Goal: Task Accomplishment & Management: Manage account settings

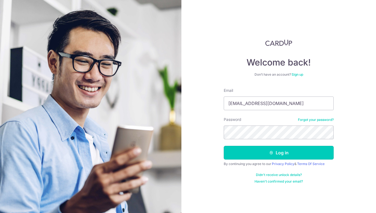
click at [282, 155] on button "Log in" at bounding box center [278, 153] width 110 height 14
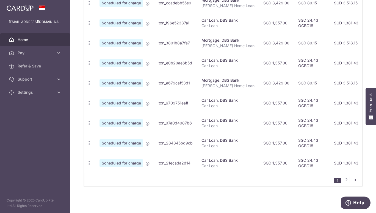
scroll to position [104, 0]
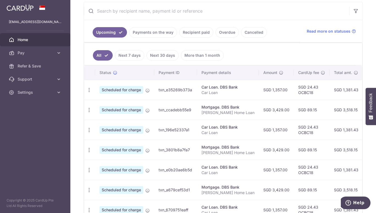
click at [259, 90] on td "SGD 1,357.00" at bounding box center [276, 90] width 35 height 20
click at [293, 95] on td "SGD 24.43 OCBC18" at bounding box center [311, 90] width 36 height 20
click at [293, 94] on td "SGD 24.43 OCBC18" at bounding box center [311, 90] width 36 height 20
click at [297, 110] on td "SGD 89.15" at bounding box center [311, 110] width 36 height 20
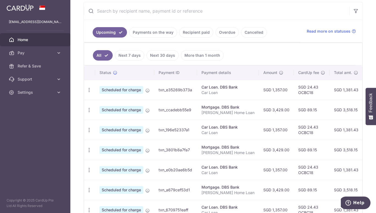
click at [89, 93] on icon "button" at bounding box center [89, 90] width 6 height 6
click at [122, 125] on span "Update payment" at bounding box center [118, 125] width 37 height 7
radio input "true"
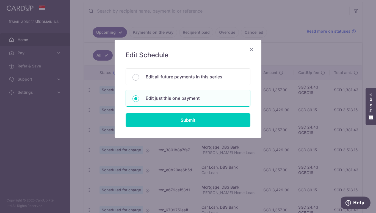
click at [194, 76] on p "Edit all future payments in this series" at bounding box center [194, 77] width 98 height 7
click at [139, 76] on input "Edit all future payments in this series" at bounding box center [135, 77] width 7 height 7
radio input "true"
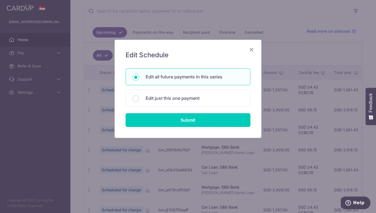
click at [204, 119] on input "Submit" at bounding box center [187, 120] width 125 height 14
radio input "true"
type input "3,429.00"
type input "Wendy Home Loan"
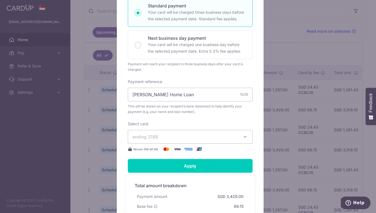
scroll to position [164, 0]
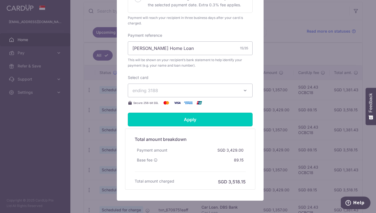
click at [219, 124] on input "Apply" at bounding box center [190, 120] width 125 height 14
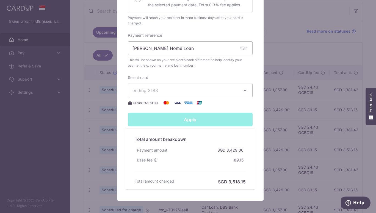
type input "Successfully Applied"
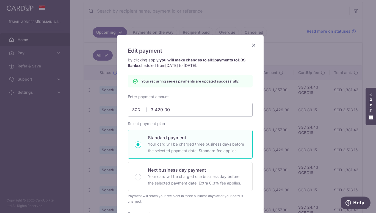
scroll to position [0, 0]
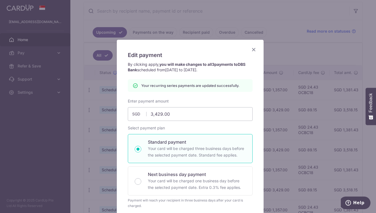
click at [252, 49] on icon "Close" at bounding box center [253, 49] width 7 height 7
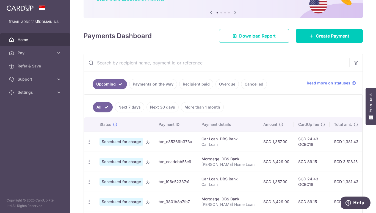
scroll to position [82, 0]
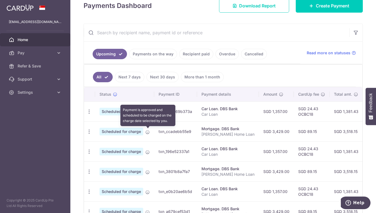
click at [148, 131] on icon at bounding box center [147, 132] width 4 height 4
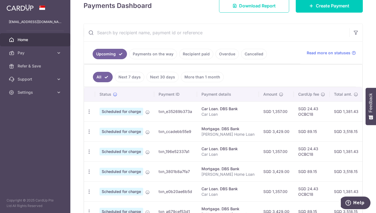
scroll to position [0, 0]
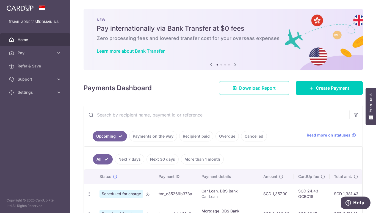
click at [37, 94] on span "Settings" at bounding box center [36, 92] width 36 height 5
click at [26, 123] on link "Logout" at bounding box center [35, 118] width 70 height 13
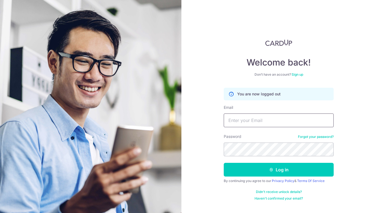
click at [257, 119] on input "Email" at bounding box center [278, 121] width 110 height 14
type input "[EMAIL_ADDRESS][DOMAIN_NAME]"
click at [305, 170] on button "Log in" at bounding box center [278, 170] width 110 height 14
